Goal: Information Seeking & Learning: Learn about a topic

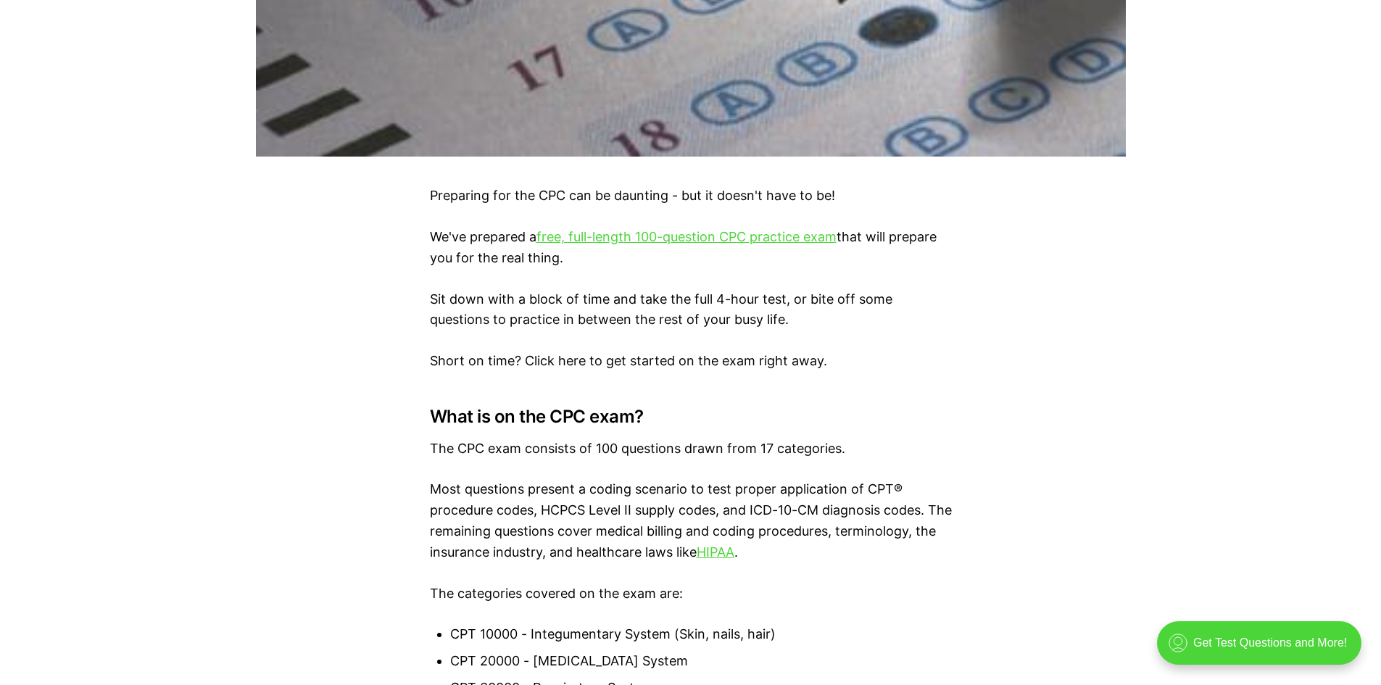
scroll to position [774, 0]
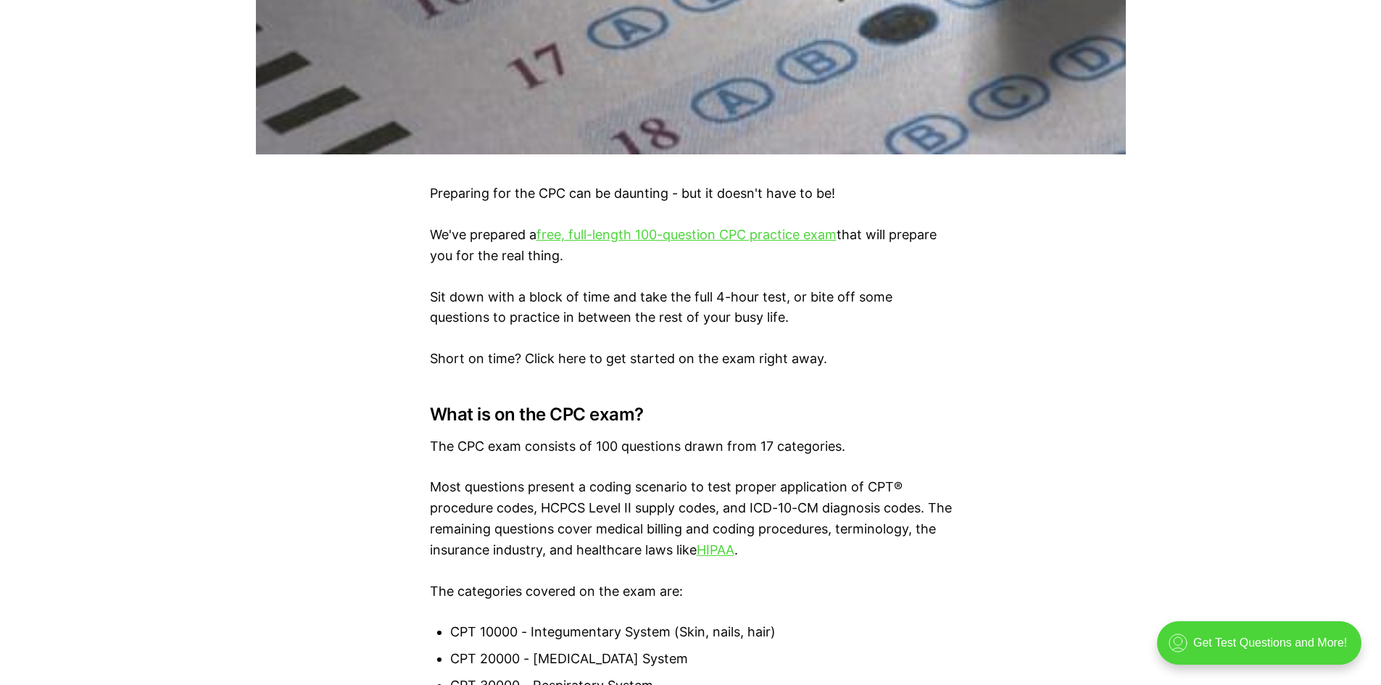
click at [650, 245] on p "We've prepared a free, full-length 100-question CPC practice exam that will pre…" at bounding box center [691, 246] width 522 height 42
click at [646, 234] on link "free, full-length 100-question CPC practice exam" at bounding box center [687, 234] width 300 height 15
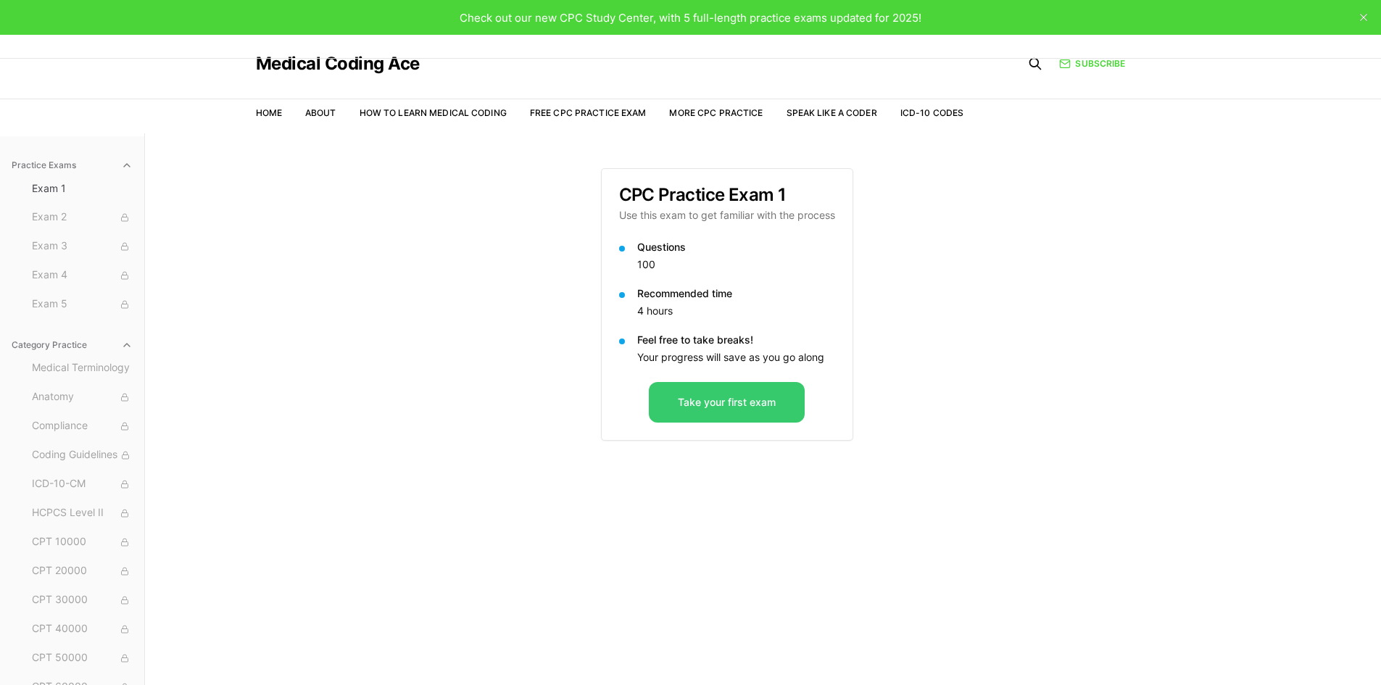
click at [703, 409] on button "Take your first exam" at bounding box center [727, 402] width 156 height 41
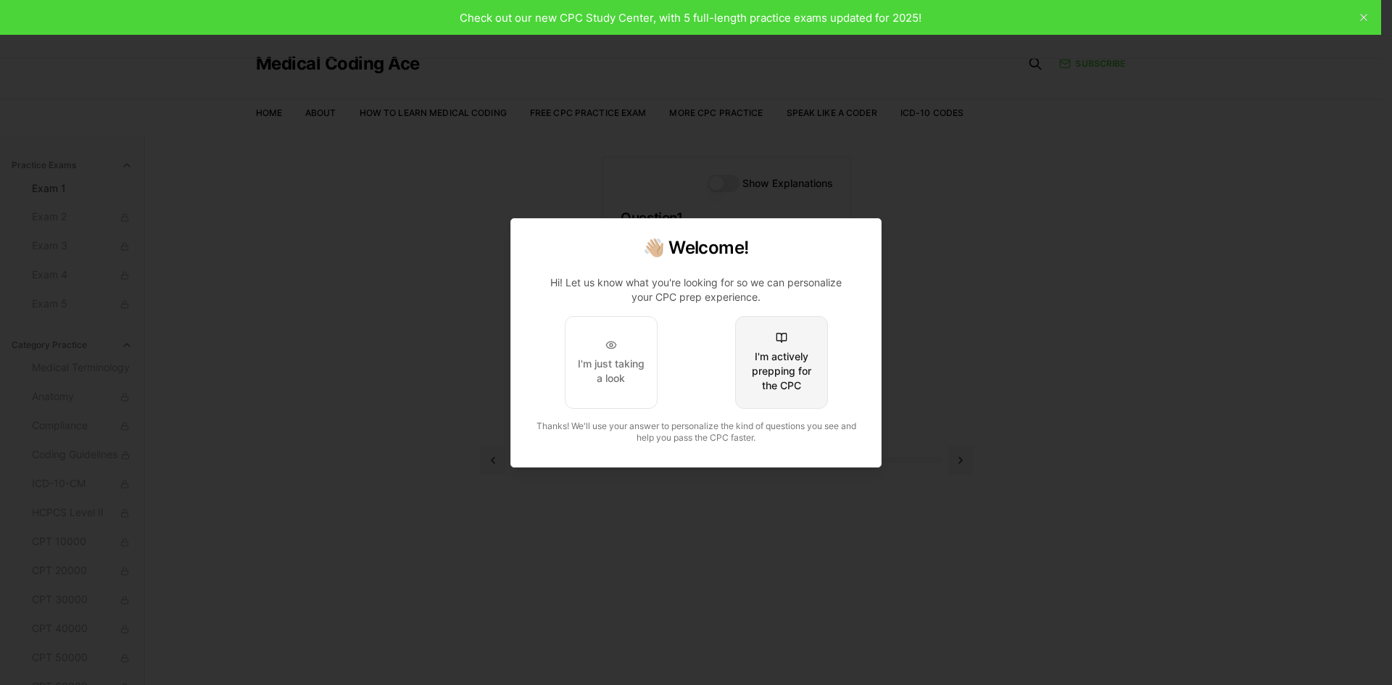
click at [805, 352] on div "I'm actively prepping for the CPC" at bounding box center [782, 372] width 68 height 44
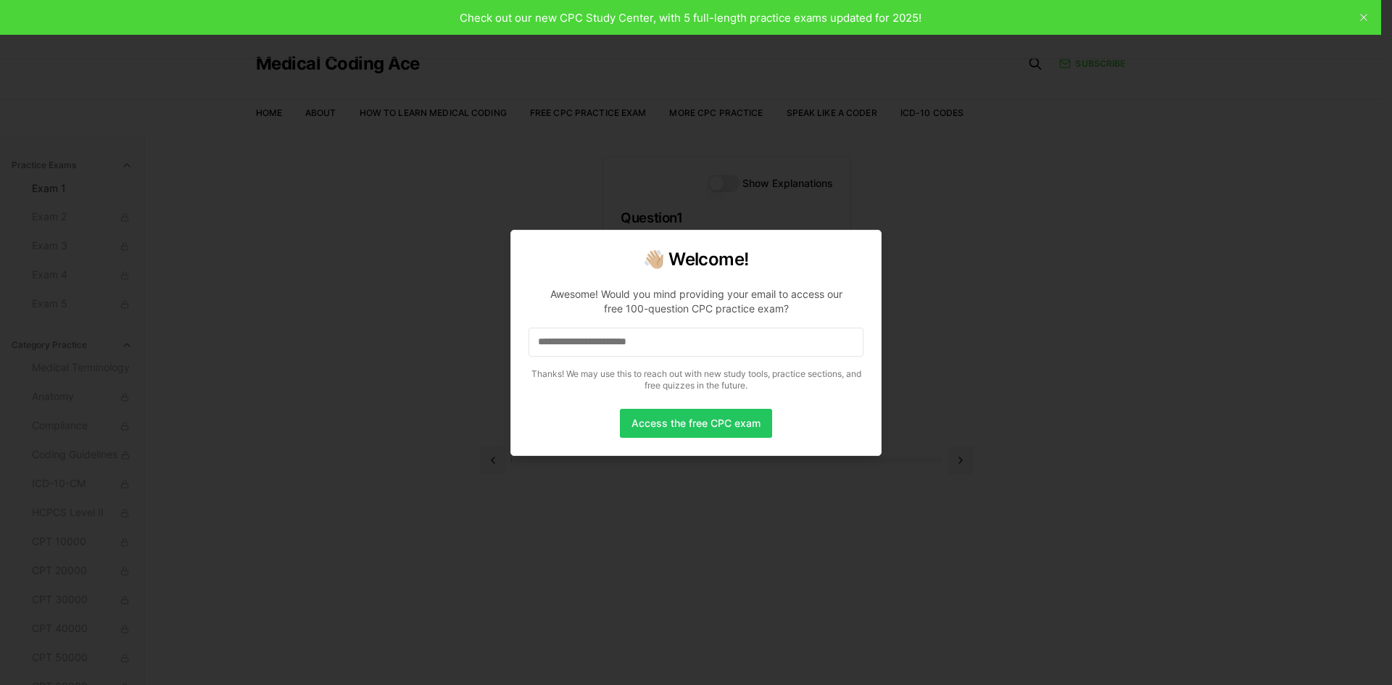
click at [691, 342] on input at bounding box center [696, 342] width 335 height 29
click at [679, 349] on input "*" at bounding box center [696, 342] width 335 height 29
click at [677, 350] on input "**" at bounding box center [696, 342] width 335 height 29
click at [660, 360] on p "Awesome! Would you mind providing your email to access our free 100-question CP…" at bounding box center [696, 337] width 335 height 122
click at [645, 348] on input "***" at bounding box center [696, 342] width 335 height 29
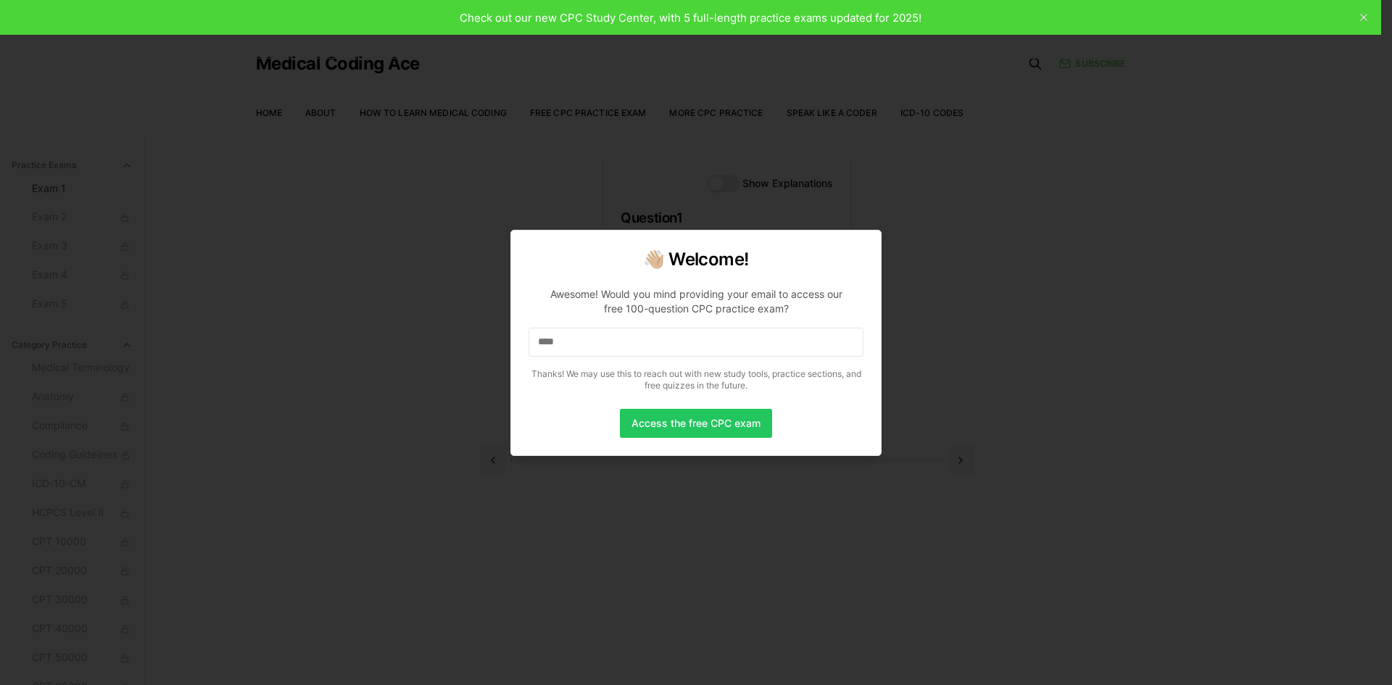
drag, startPoint x: 1077, startPoint y: 118, endPoint x: 757, endPoint y: 251, distance: 346.2
click at [1072, 126] on div at bounding box center [696, 342] width 1392 height 685
